Goal: Use online tool/utility: Utilize a website feature to perform a specific function

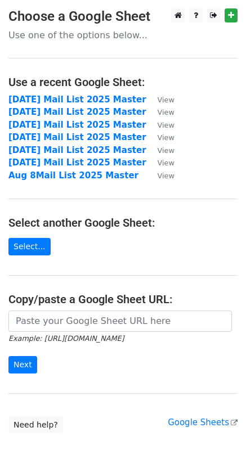
click at [36, 256] on main "Choose a Google Sheet Use one of the options below... Use a recent Google Sheet…" at bounding box center [123, 220] width 246 height 425
click at [35, 251] on link "Select..." at bounding box center [29, 246] width 42 height 17
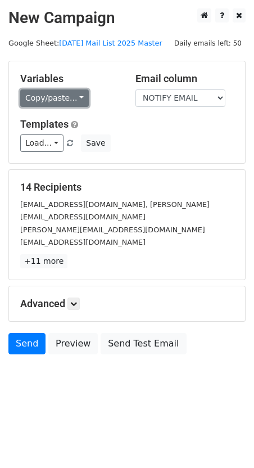
click at [70, 98] on link "Copy/paste..." at bounding box center [54, 97] width 69 height 17
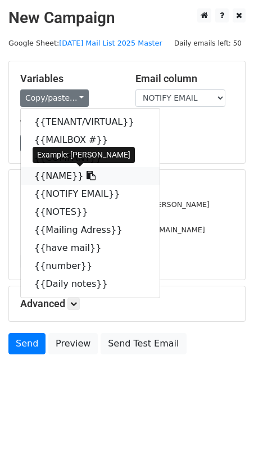
click at [53, 172] on link "{{NAME}}" at bounding box center [90, 176] width 139 height 18
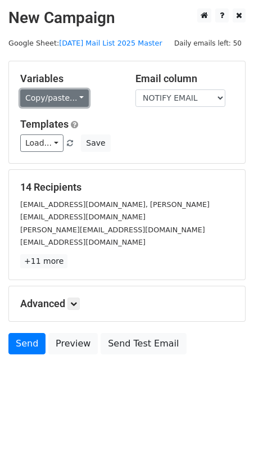
click at [49, 102] on link "Copy/paste..." at bounding box center [54, 97] width 69 height 17
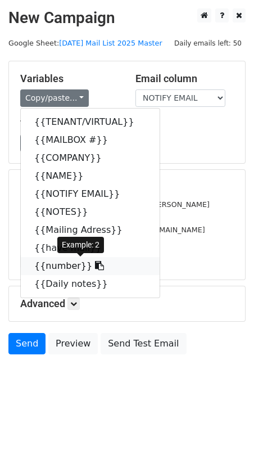
click at [71, 264] on link "{{number}}" at bounding box center [90, 266] width 139 height 18
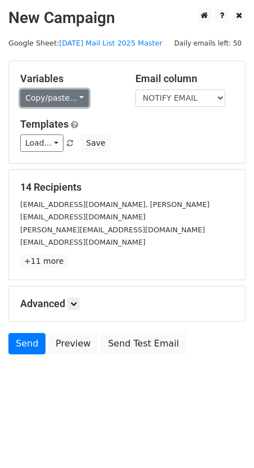
click at [48, 99] on link "Copy/paste..." at bounding box center [54, 97] width 69 height 17
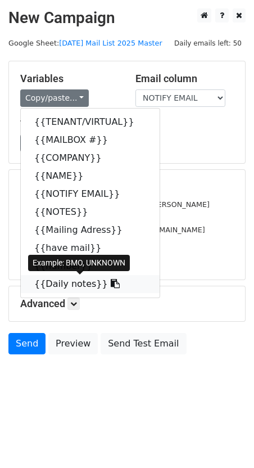
click at [69, 288] on link "{{Daily notes}}" at bounding box center [90, 284] width 139 height 18
